Goal: Register for event/course

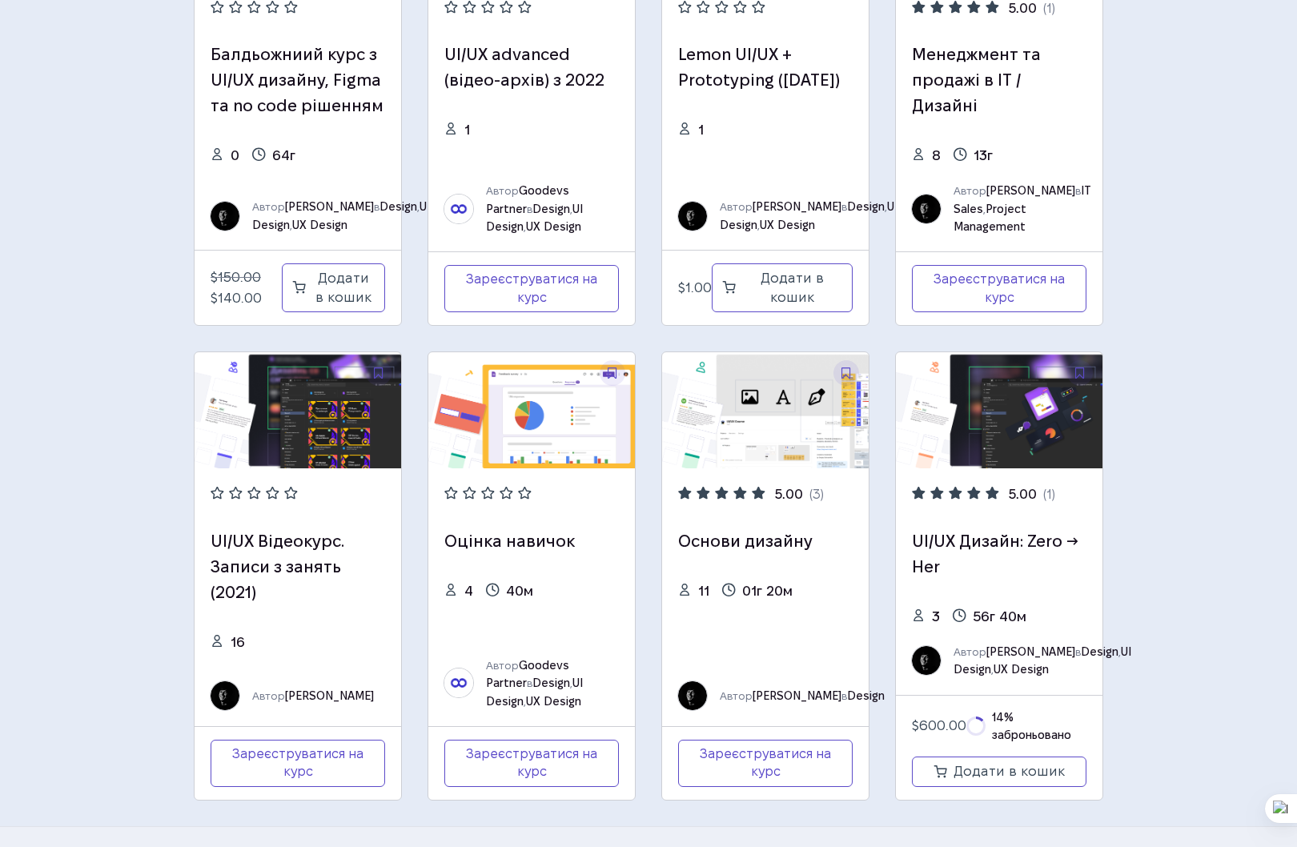
scroll to position [270, 0]
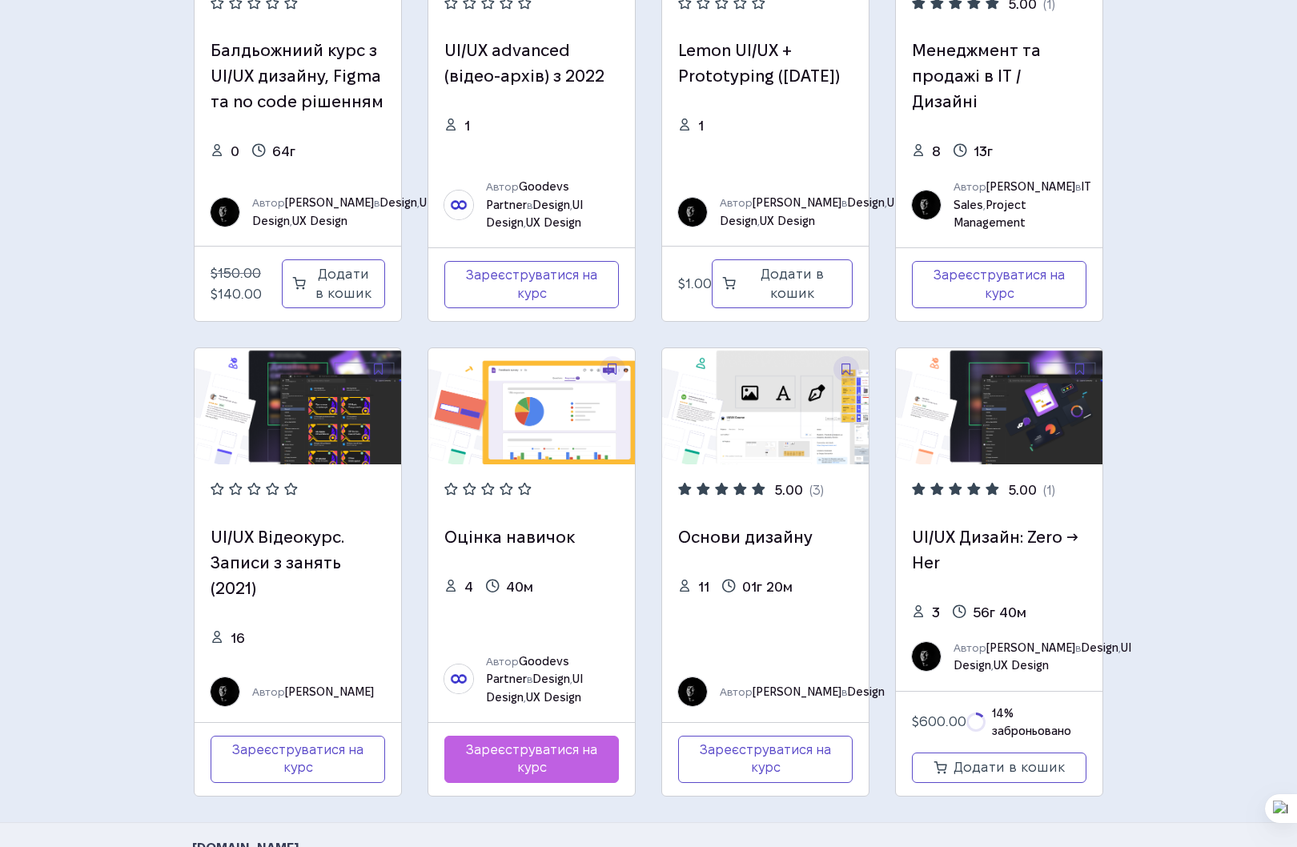
click at [529, 772] on link "Зареєструватися на курс" at bounding box center [531, 759] width 175 height 47
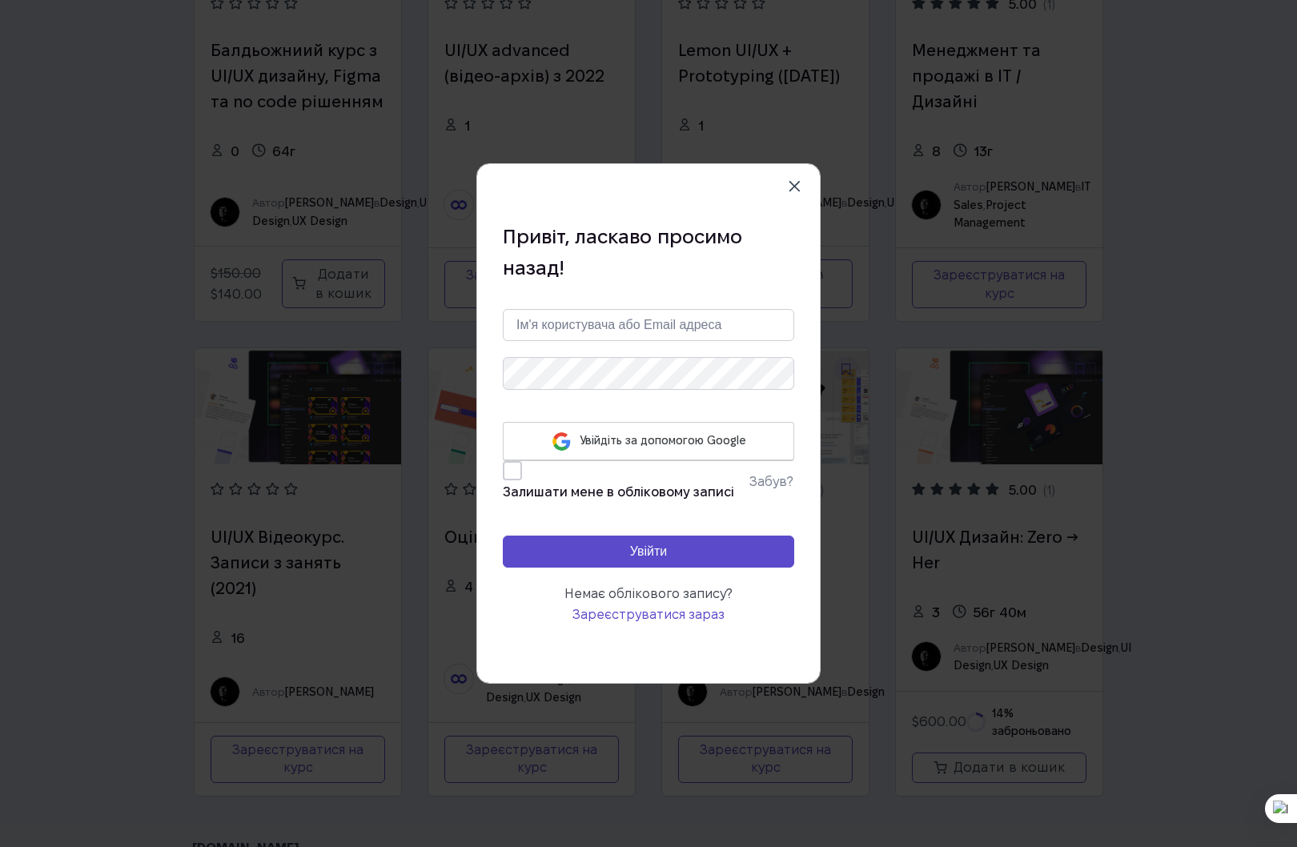
click at [658, 449] on link "Увійдіть за допомогою Google" at bounding box center [648, 441] width 291 height 39
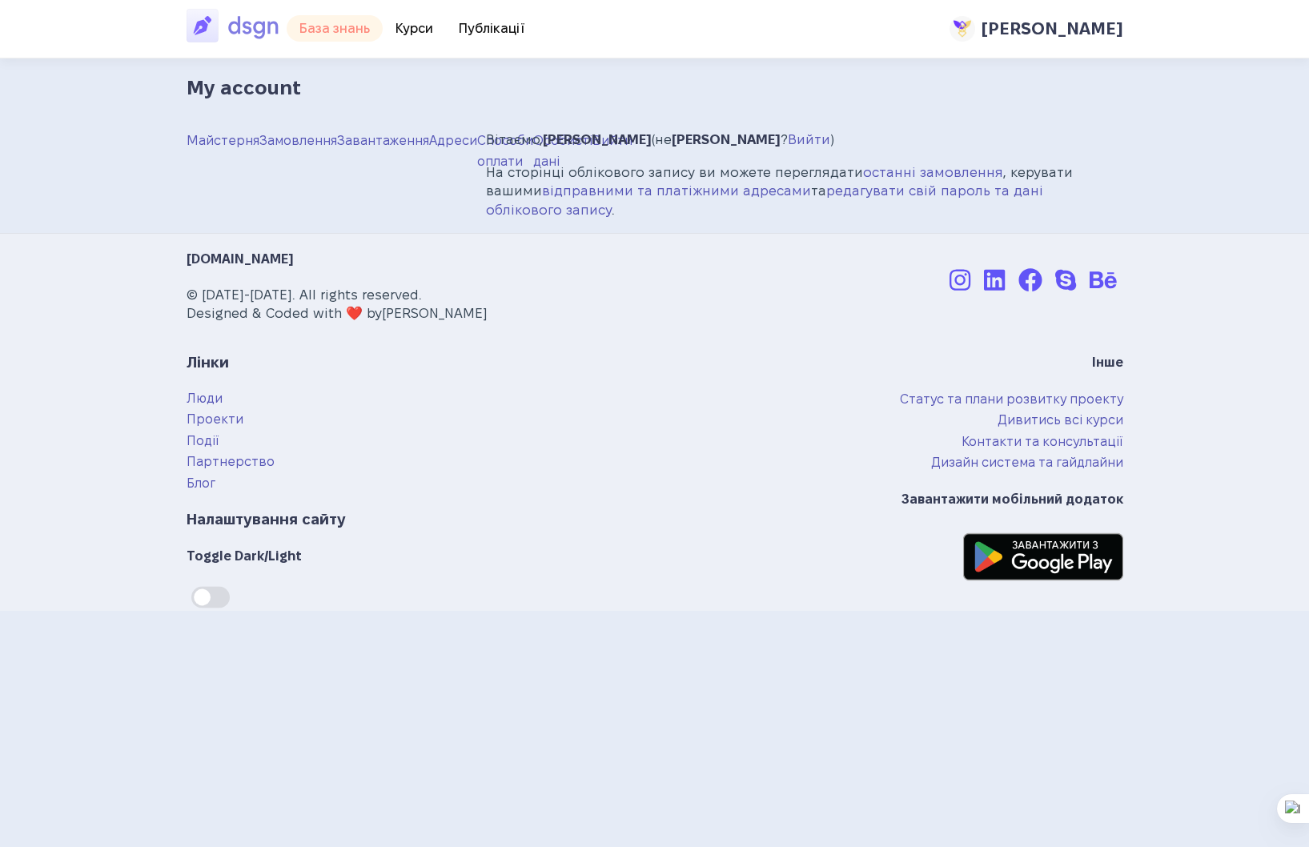
click at [332, 27] on link "📖 База знань" at bounding box center [335, 28] width 96 height 26
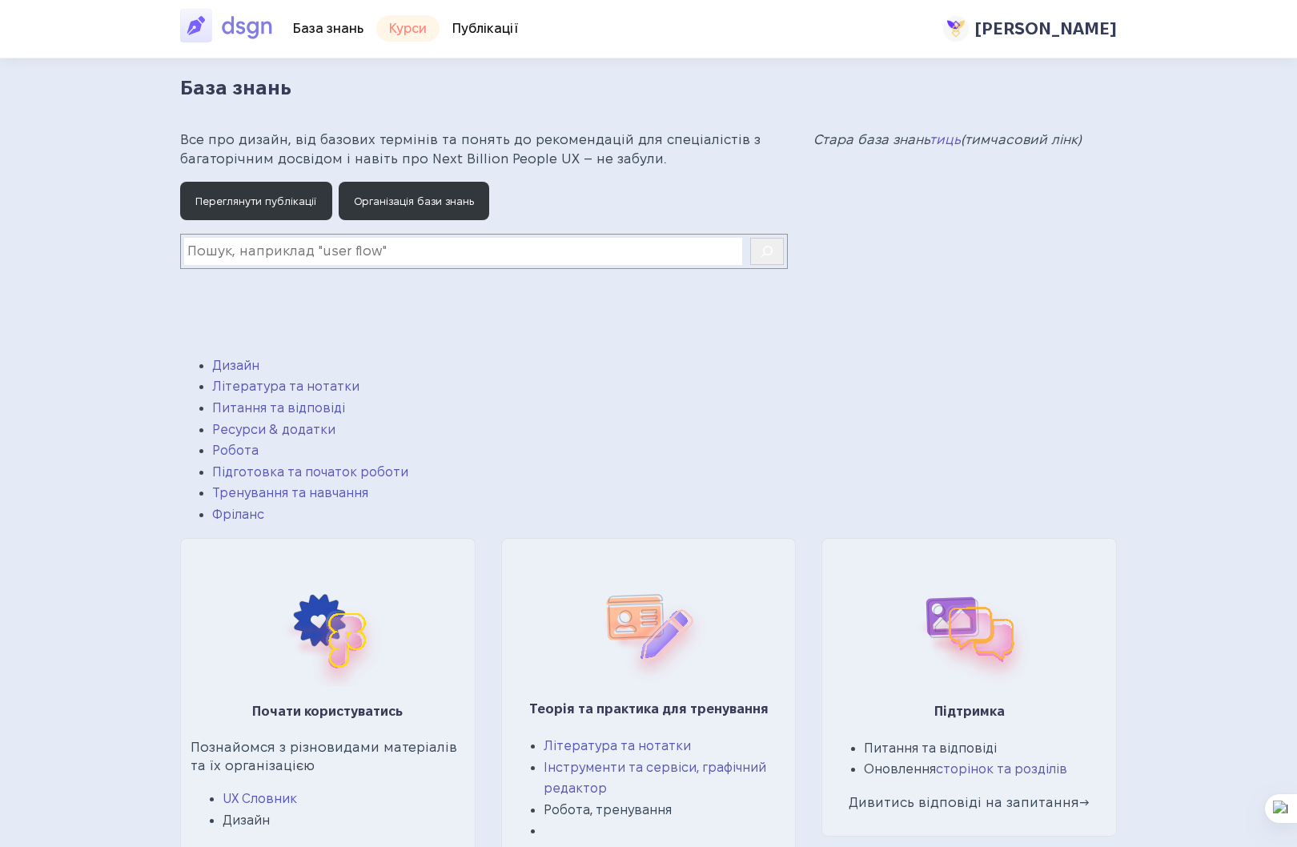
click at [413, 17] on link "🎓 Курси" at bounding box center [407, 28] width 63 height 26
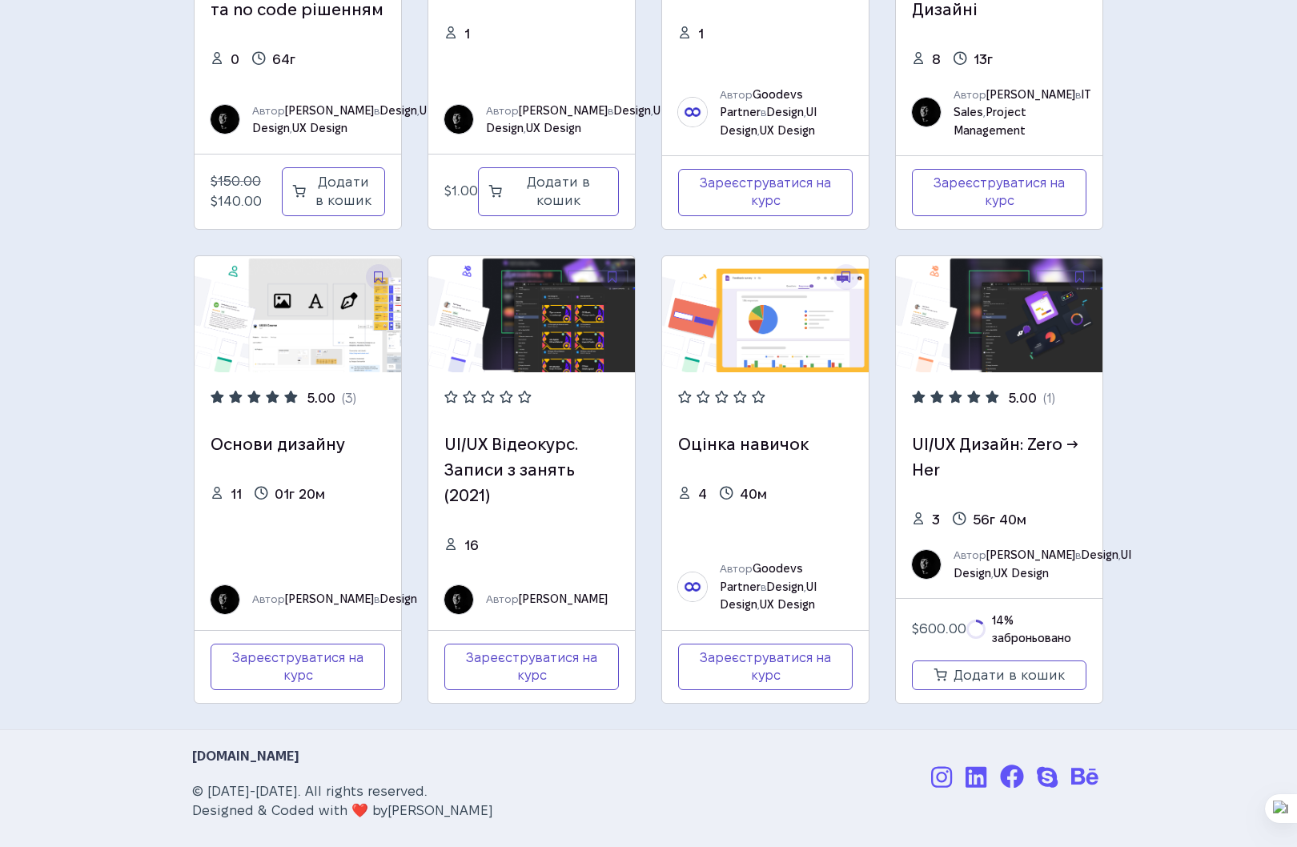
scroll to position [441, 0]
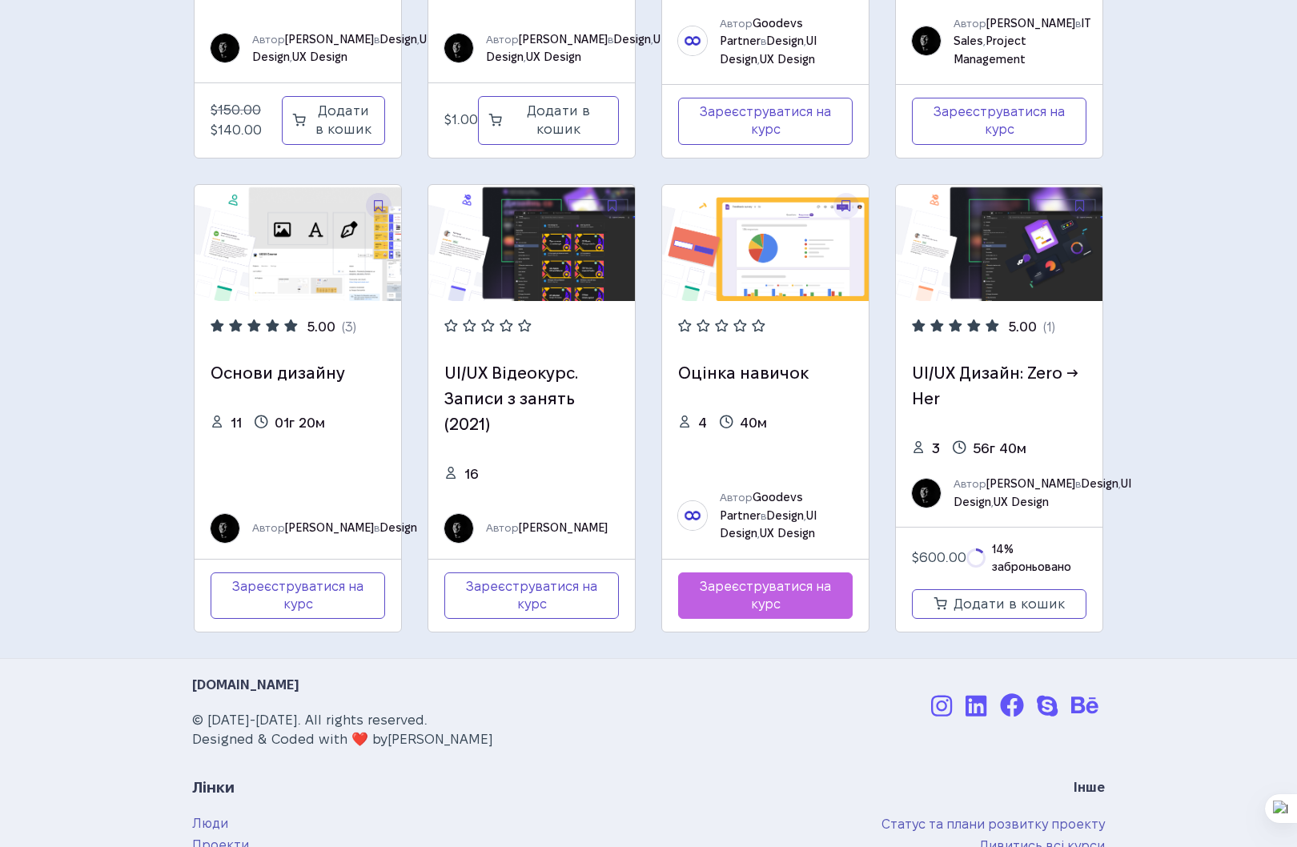
click at [760, 620] on link "Зареєструватися на курс" at bounding box center [765, 596] width 175 height 47
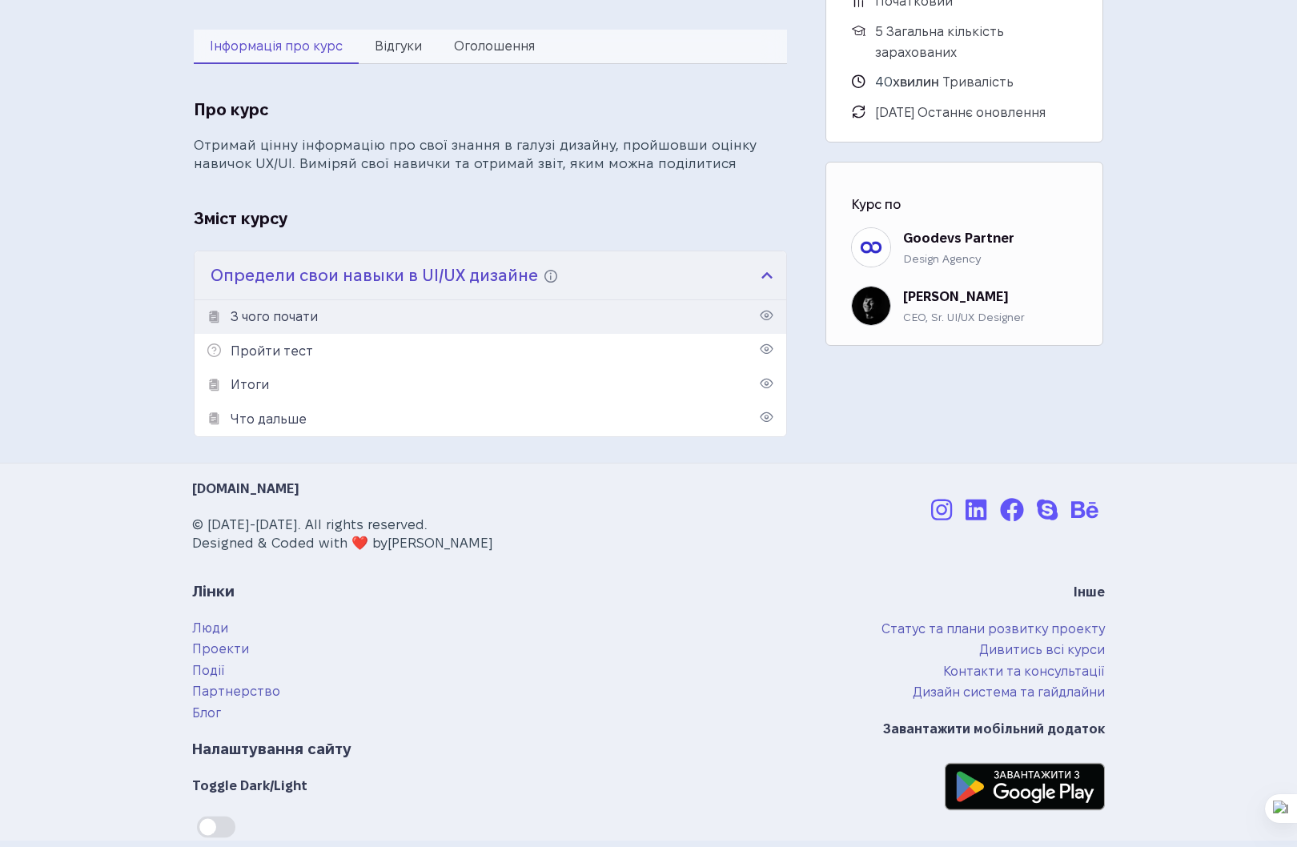
scroll to position [564, 0]
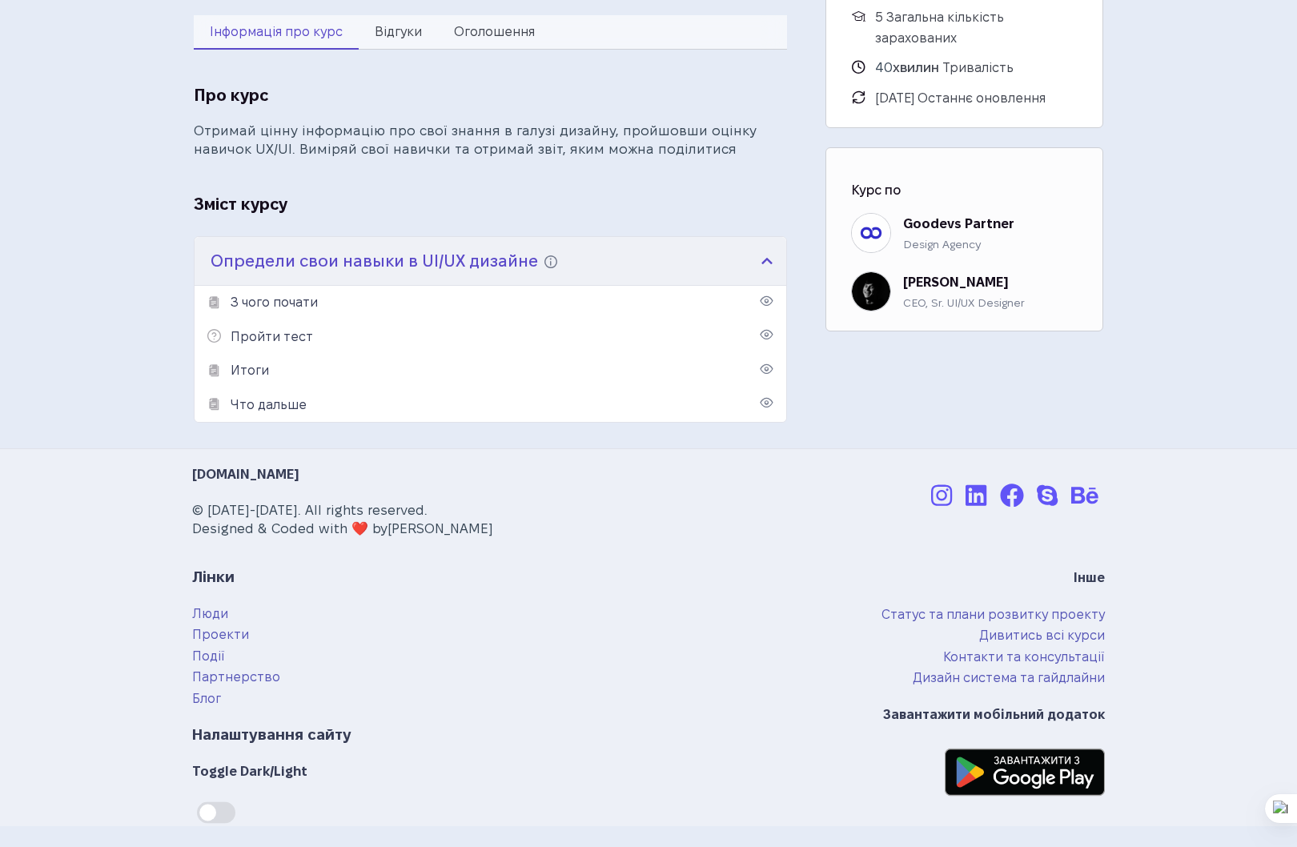
drag, startPoint x: 515, startPoint y: 530, endPoint x: 388, endPoint y: 532, distance: 127.3
click at [388, 532] on p "© [DATE]-[DATE]. All rights reserved. Designed & Coded with ❤️ by [PERSON_NAME]" at bounding box center [496, 520] width 609 height 38
click at [770, 259] on h4 "Определи свои навыки в UI/UX дизайне Тест, помогающий определить ориентировочны…" at bounding box center [491, 261] width 592 height 48
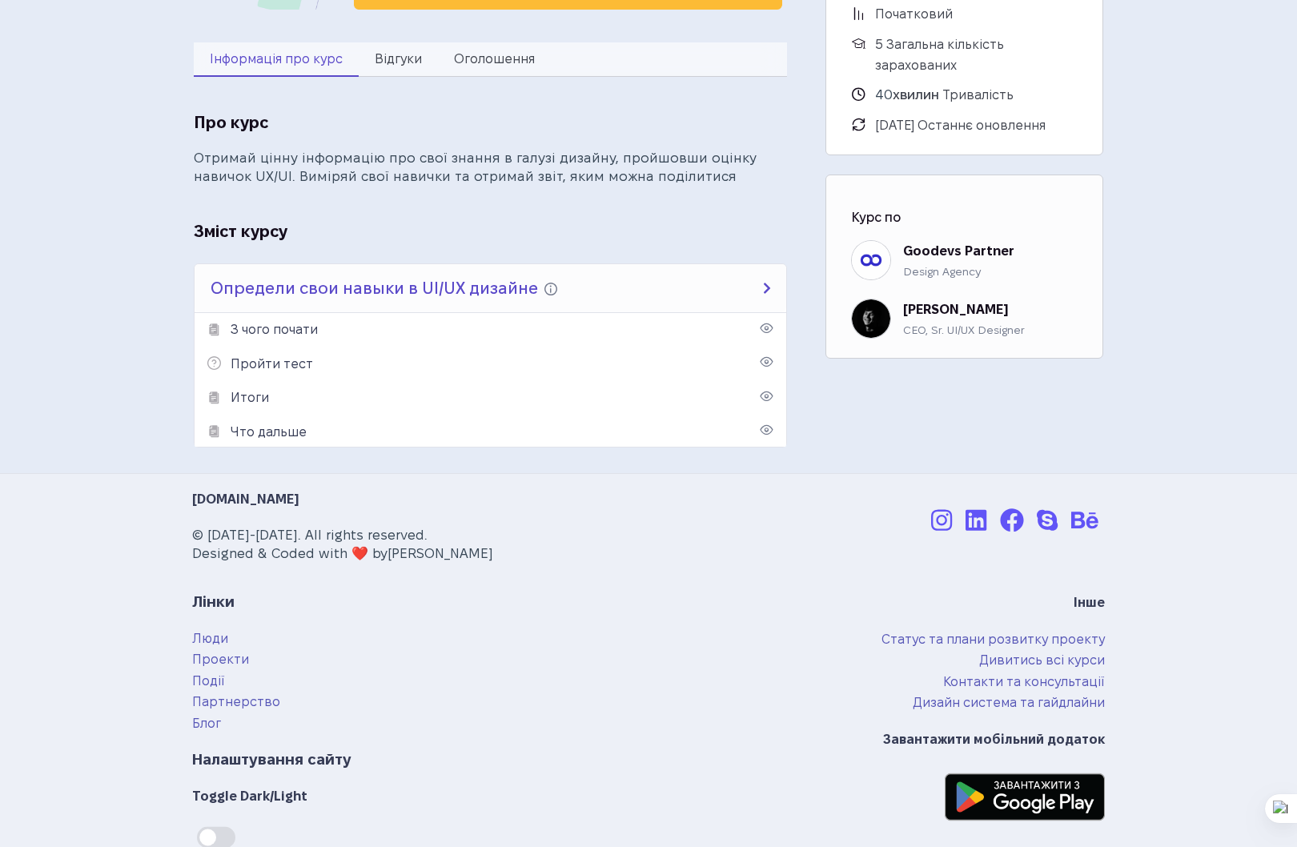
scroll to position [520, 0]
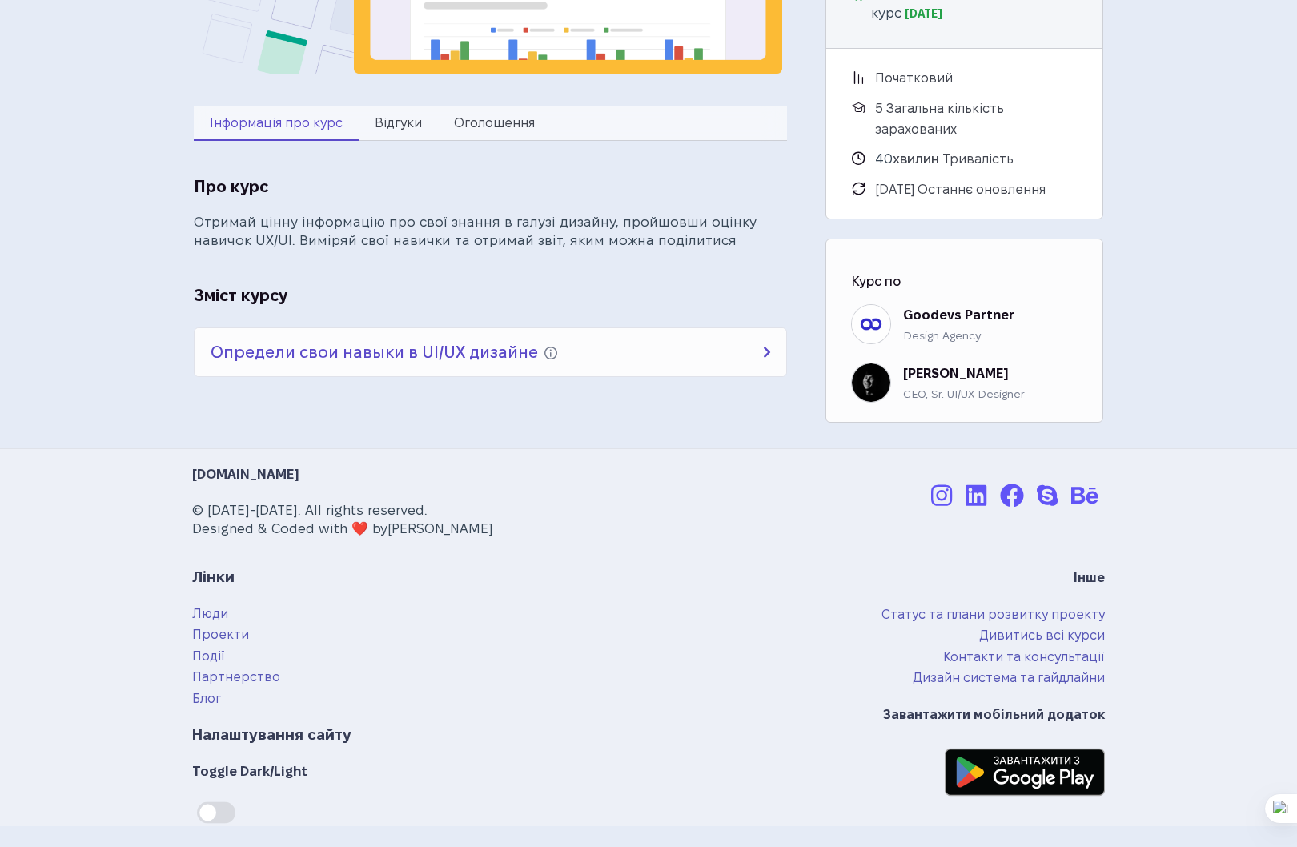
click at [765, 328] on h4 "Определи свои навыки в UI/UX дизайне Тест, помогающий определить ориентировочны…" at bounding box center [491, 352] width 592 height 48
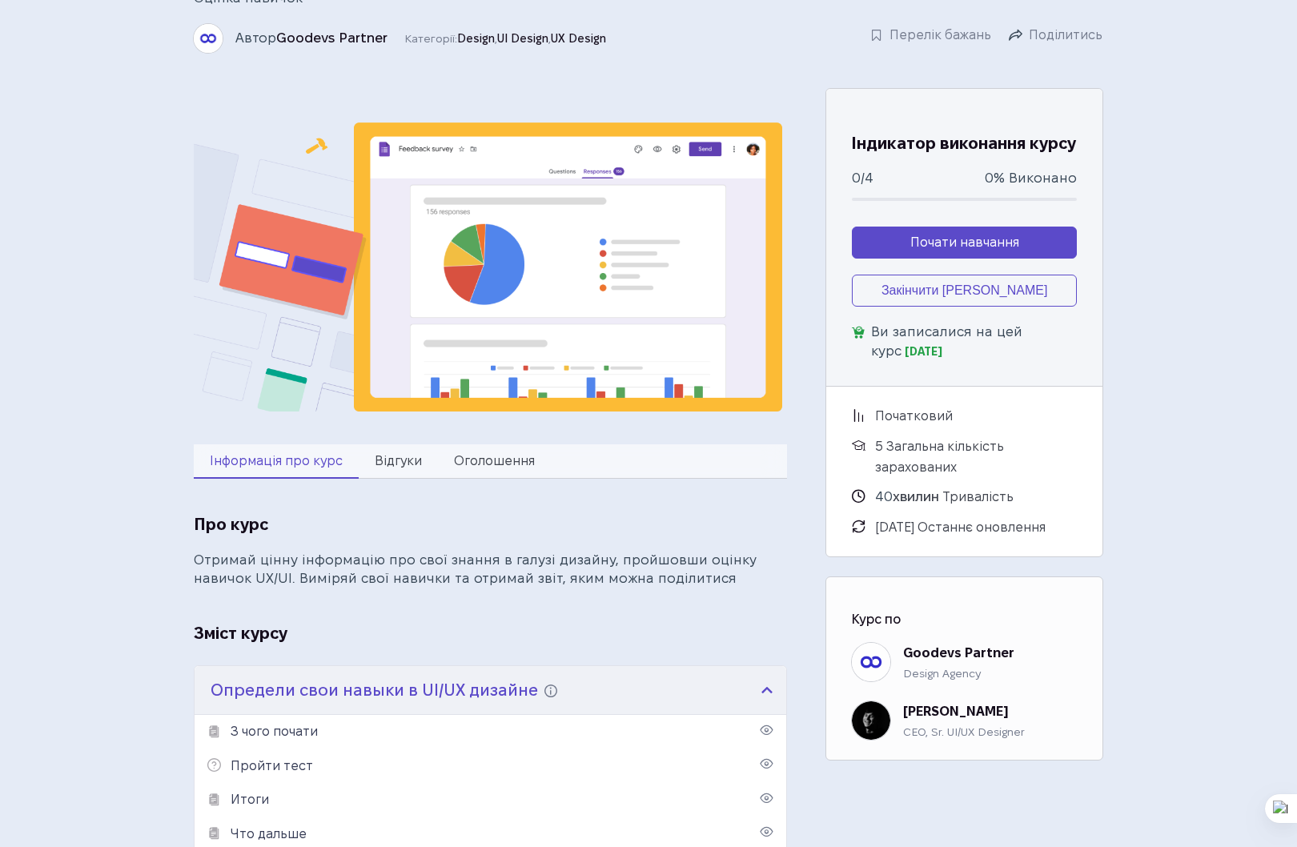
scroll to position [134, 0]
click at [898, 259] on link "Почати навчання" at bounding box center [964, 243] width 225 height 32
